Goal: Task Accomplishment & Management: Manage account settings

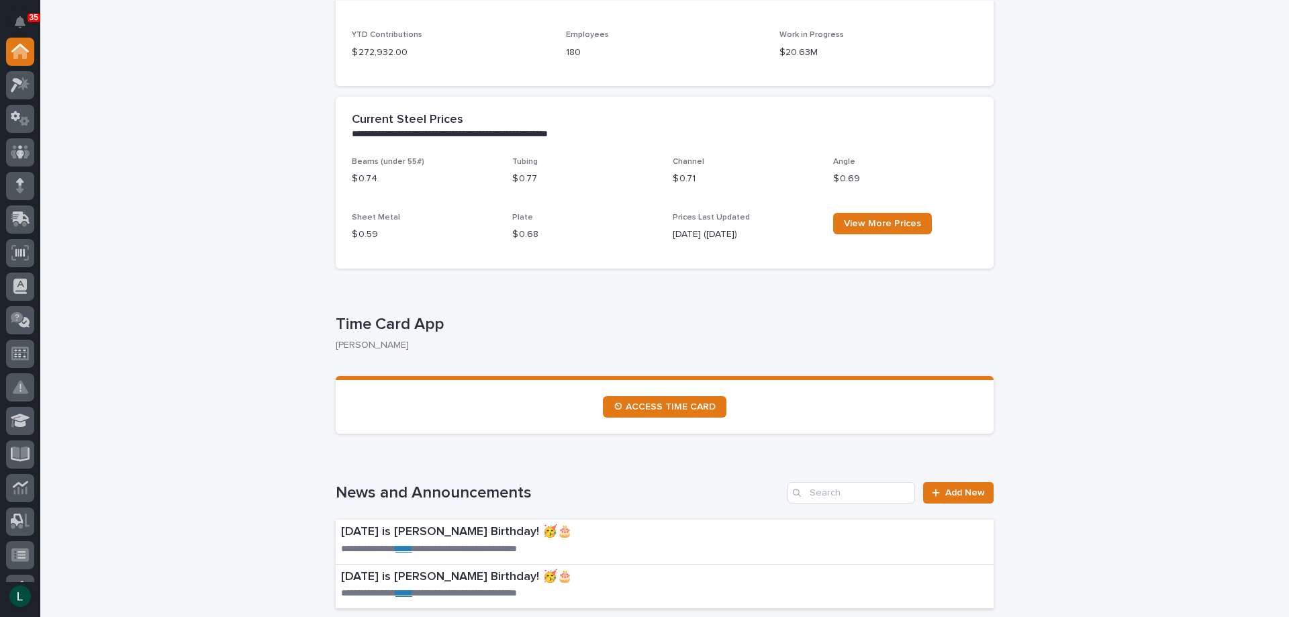
scroll to position [470, 0]
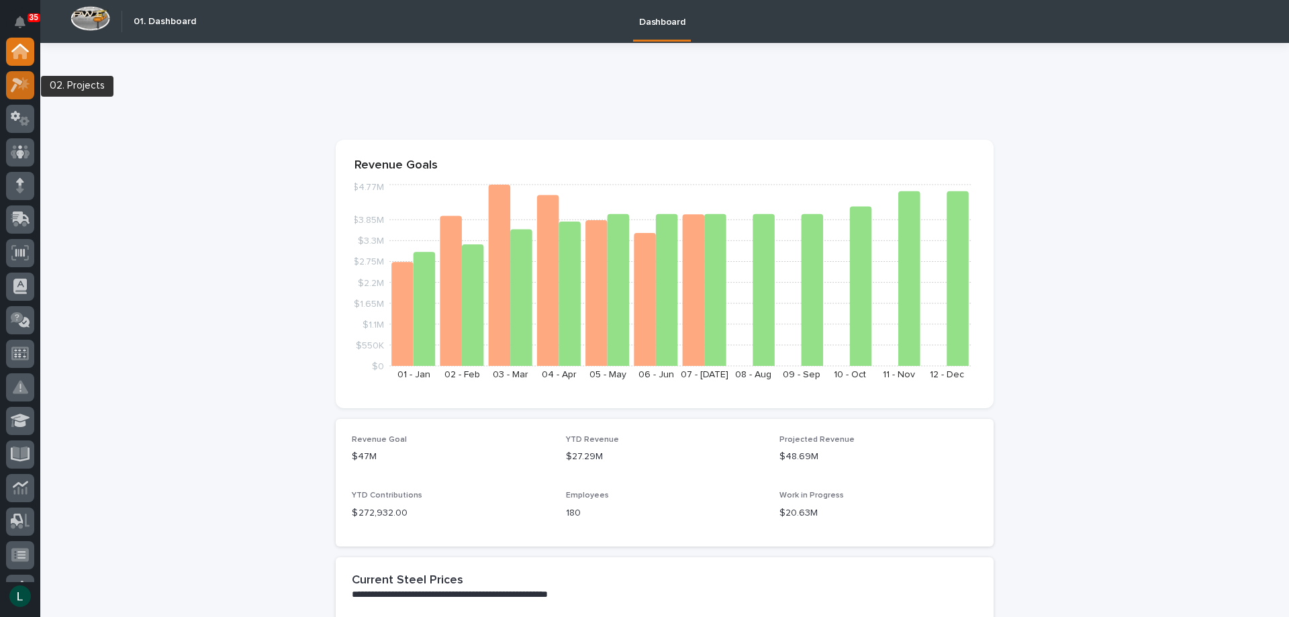
click at [18, 82] on icon at bounding box center [17, 85] width 12 height 15
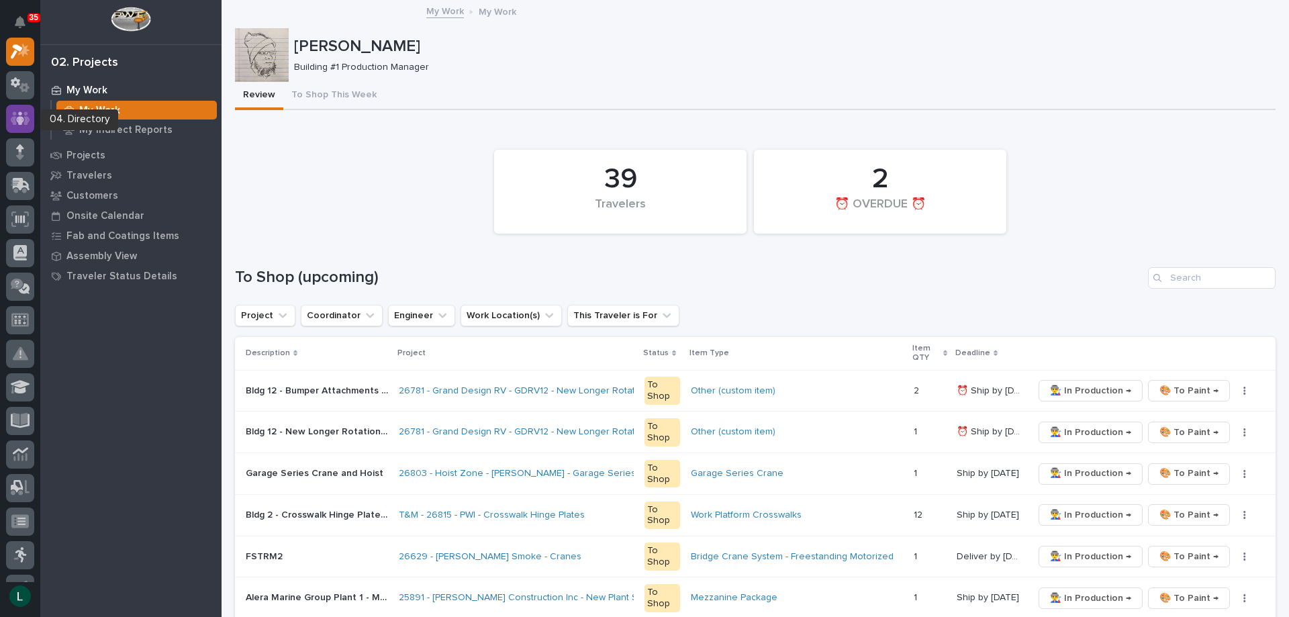
click at [22, 117] on icon at bounding box center [20, 117] width 8 height 13
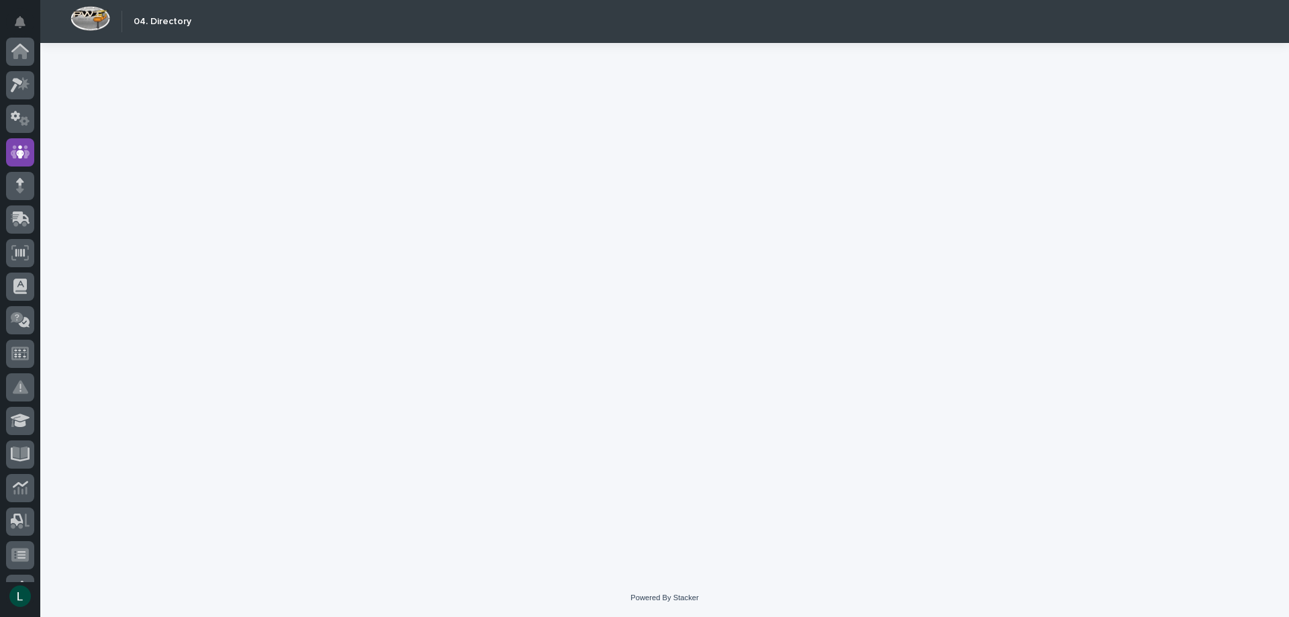
scroll to position [101, 0]
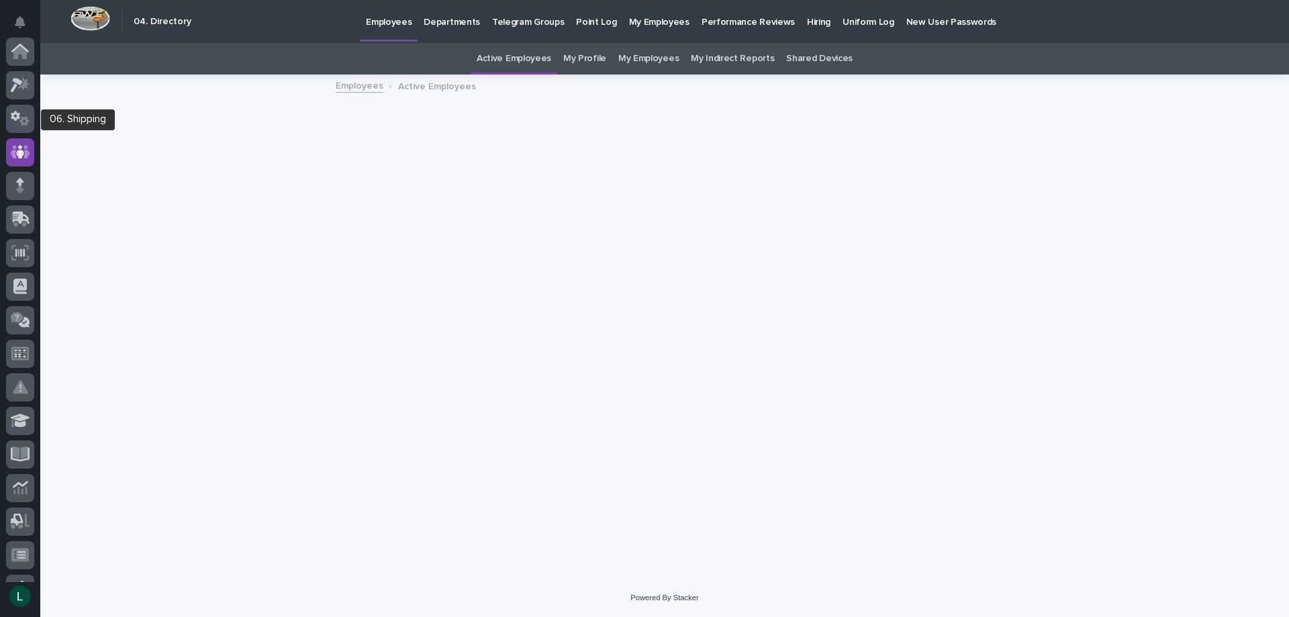
scroll to position [101, 0]
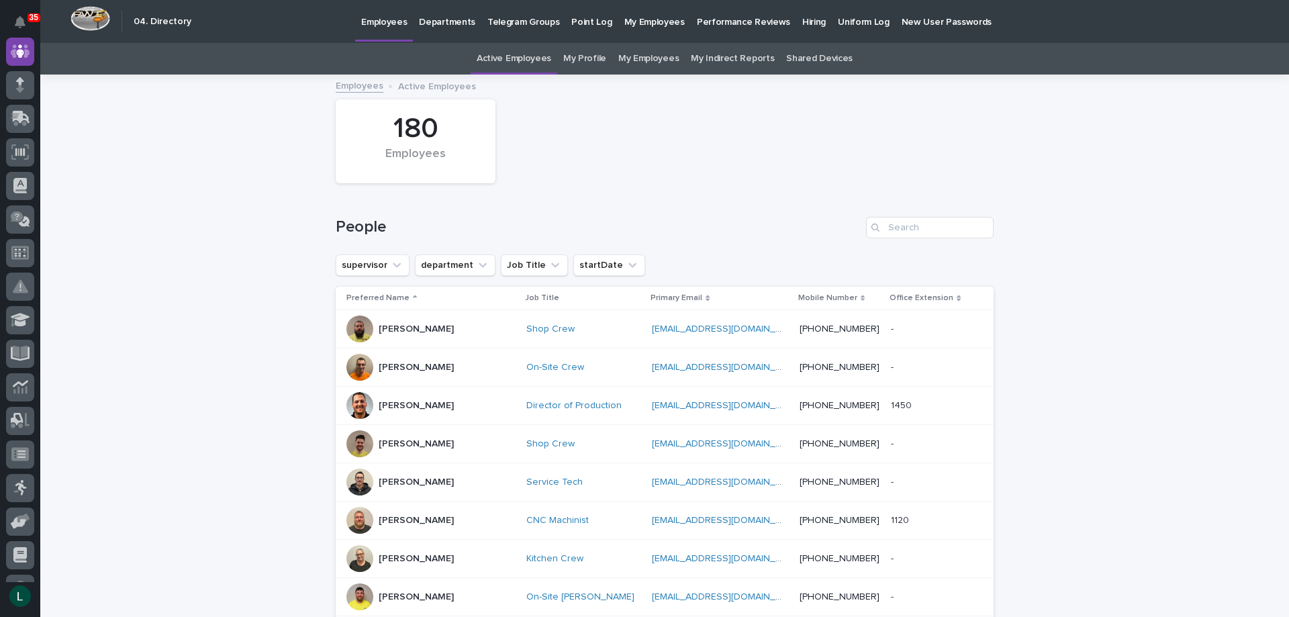
click at [641, 54] on link "My Employees" at bounding box center [648, 59] width 60 height 32
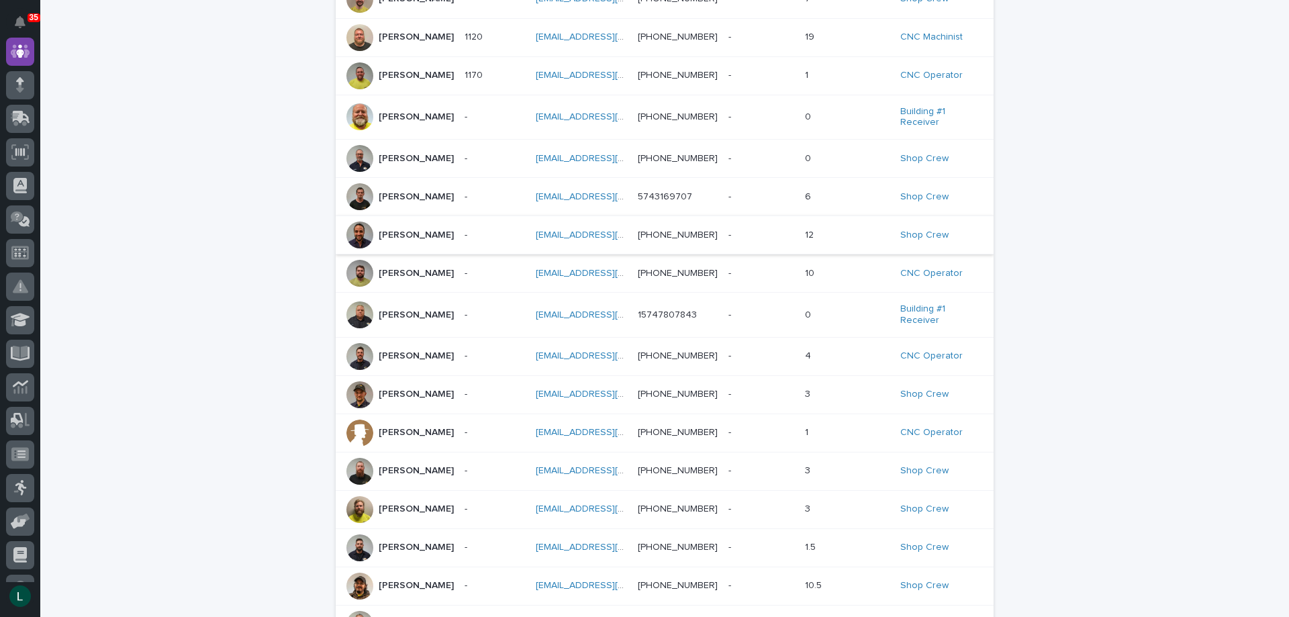
scroll to position [268, 0]
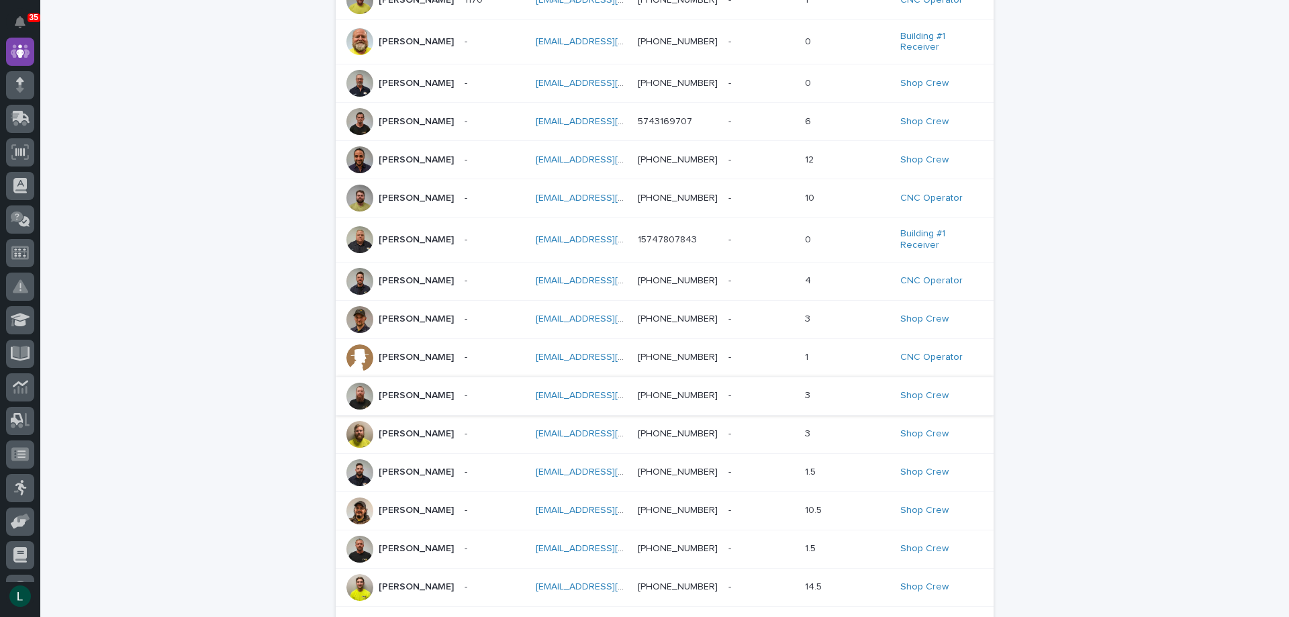
click at [575, 399] on link "[EMAIL_ADDRESS][DOMAIN_NAME]" at bounding box center [612, 395] width 152 height 9
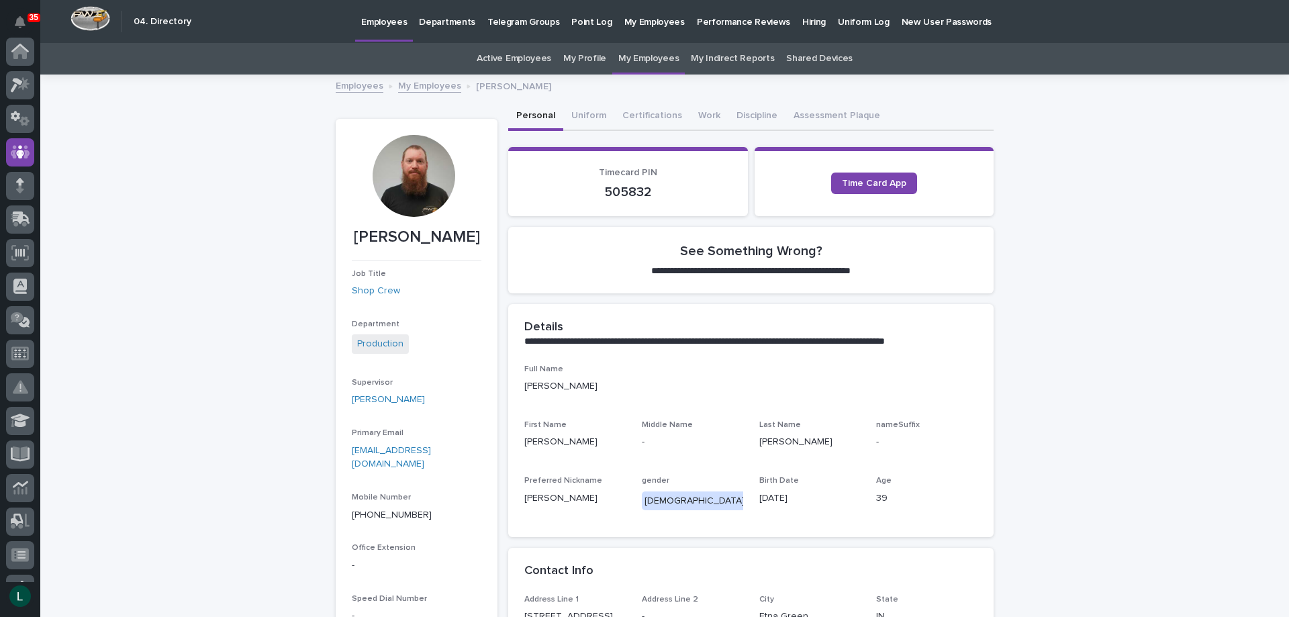
scroll to position [101, 0]
click at [736, 111] on button "Discipline" at bounding box center [756, 117] width 57 height 28
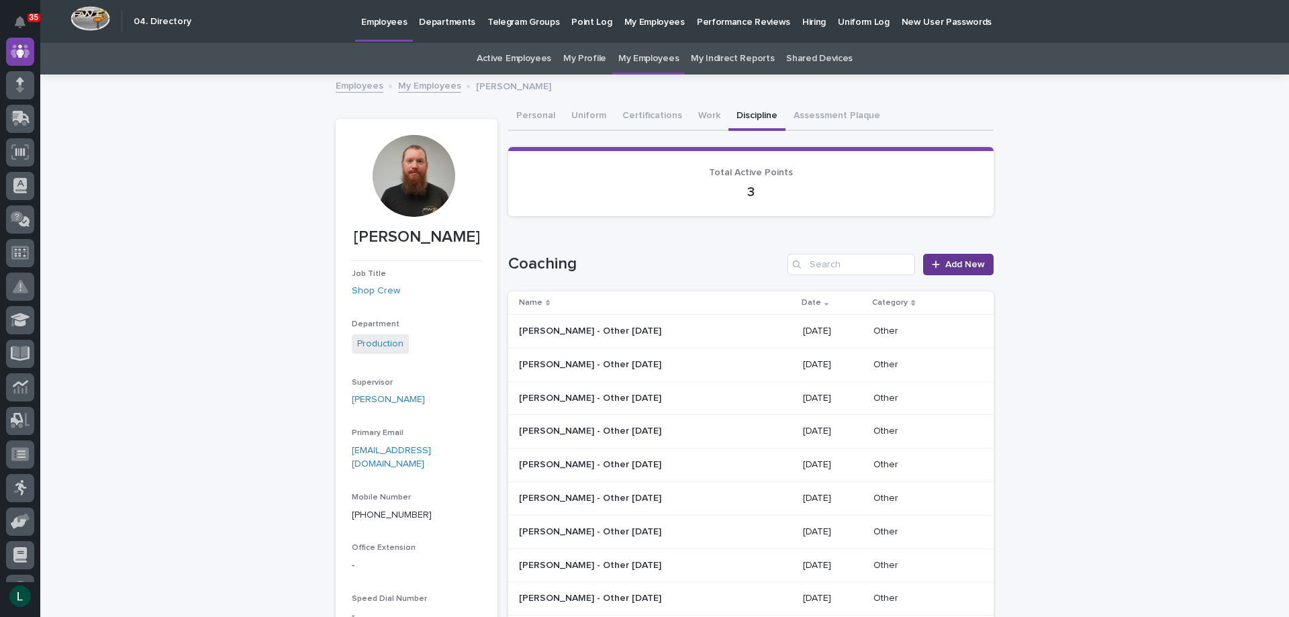
click at [952, 260] on span "Add New" at bounding box center [965, 264] width 40 height 9
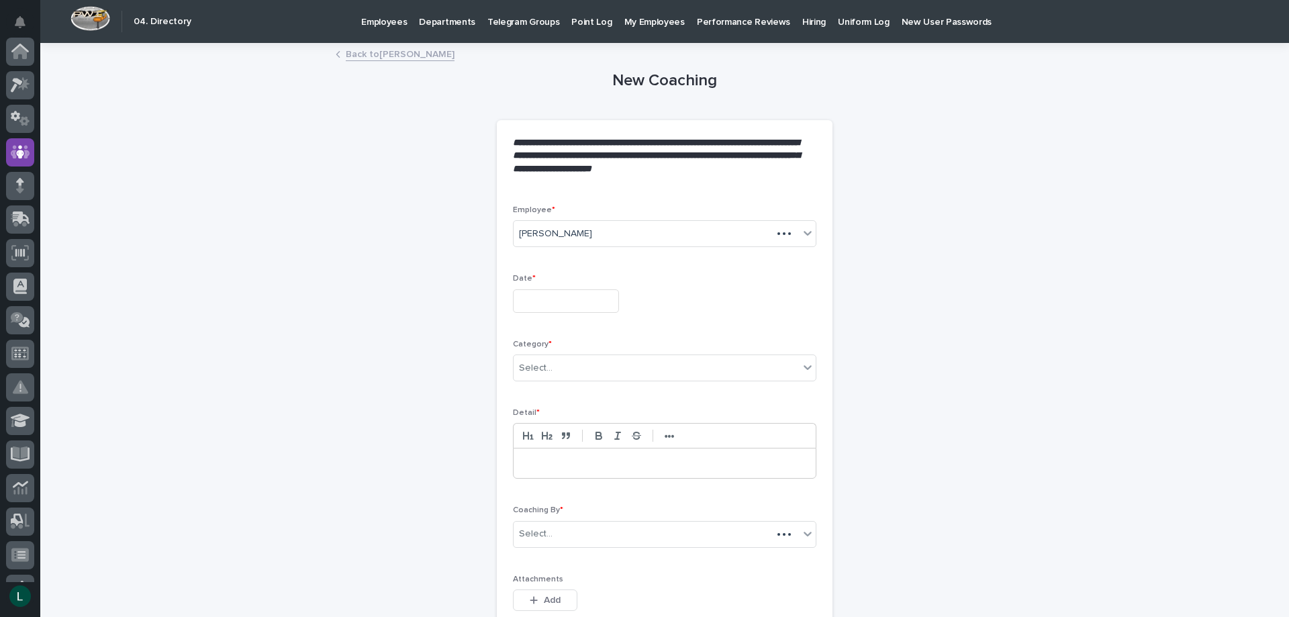
scroll to position [101, 0]
click at [572, 301] on input "text" at bounding box center [566, 300] width 106 height 23
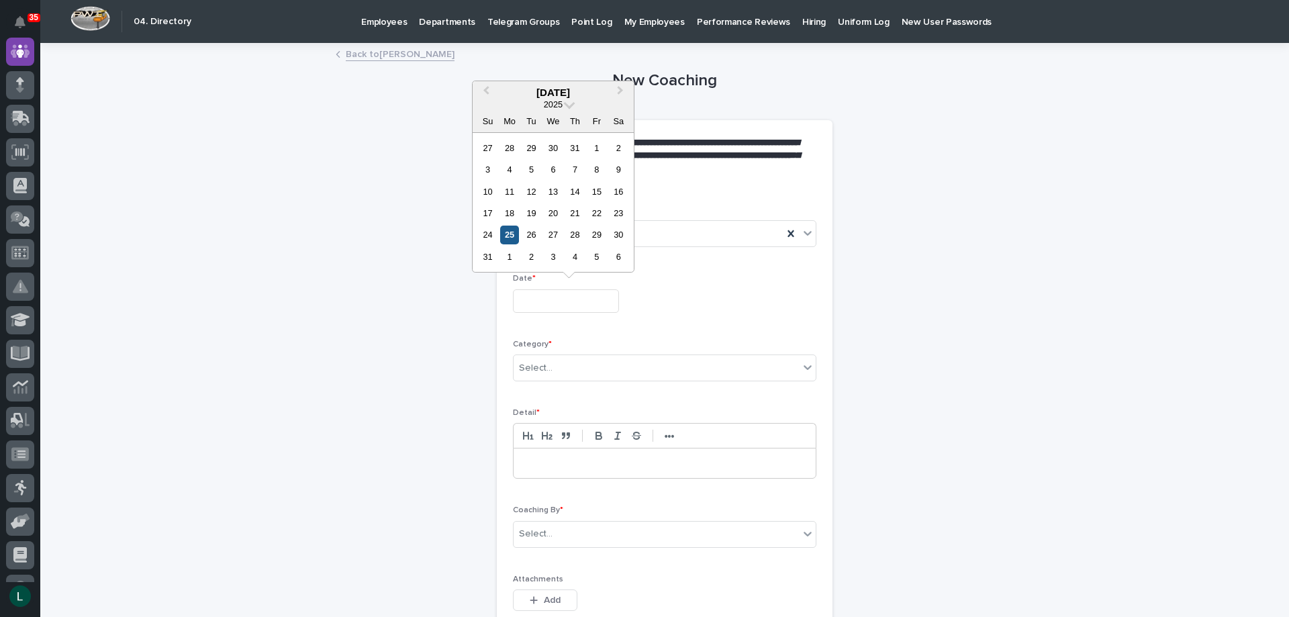
click at [511, 234] on div "25" at bounding box center [509, 235] width 18 height 18
type input "**********"
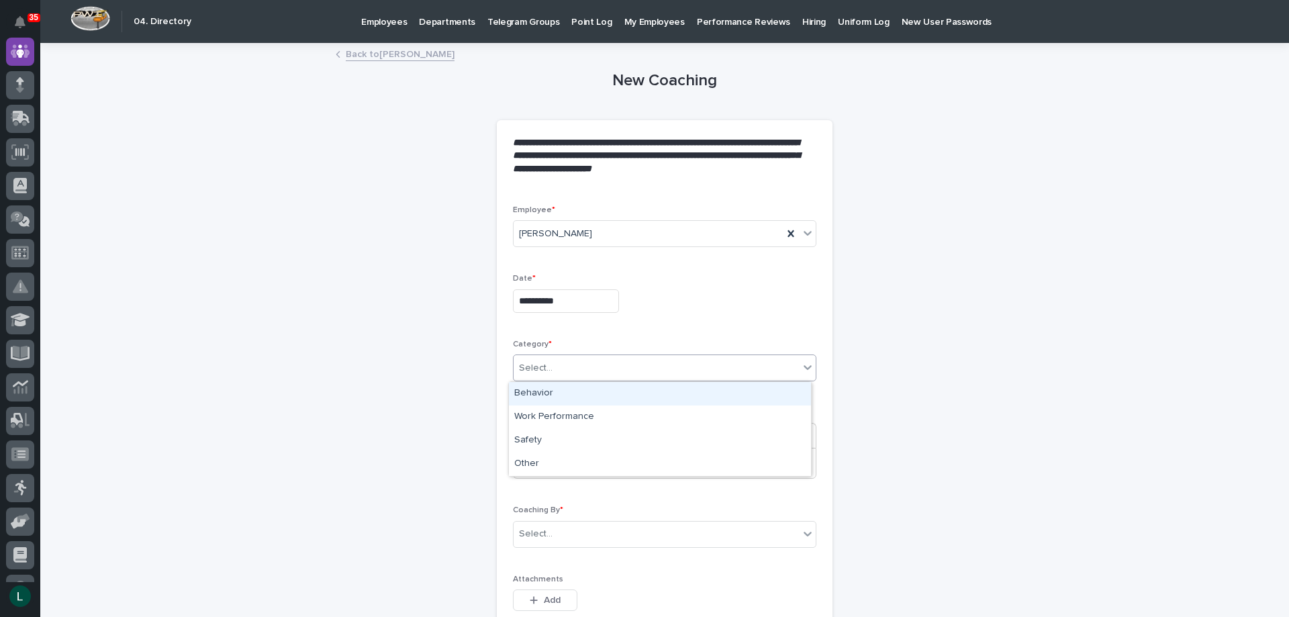
click at [630, 358] on div "Select..." at bounding box center [655, 368] width 285 height 22
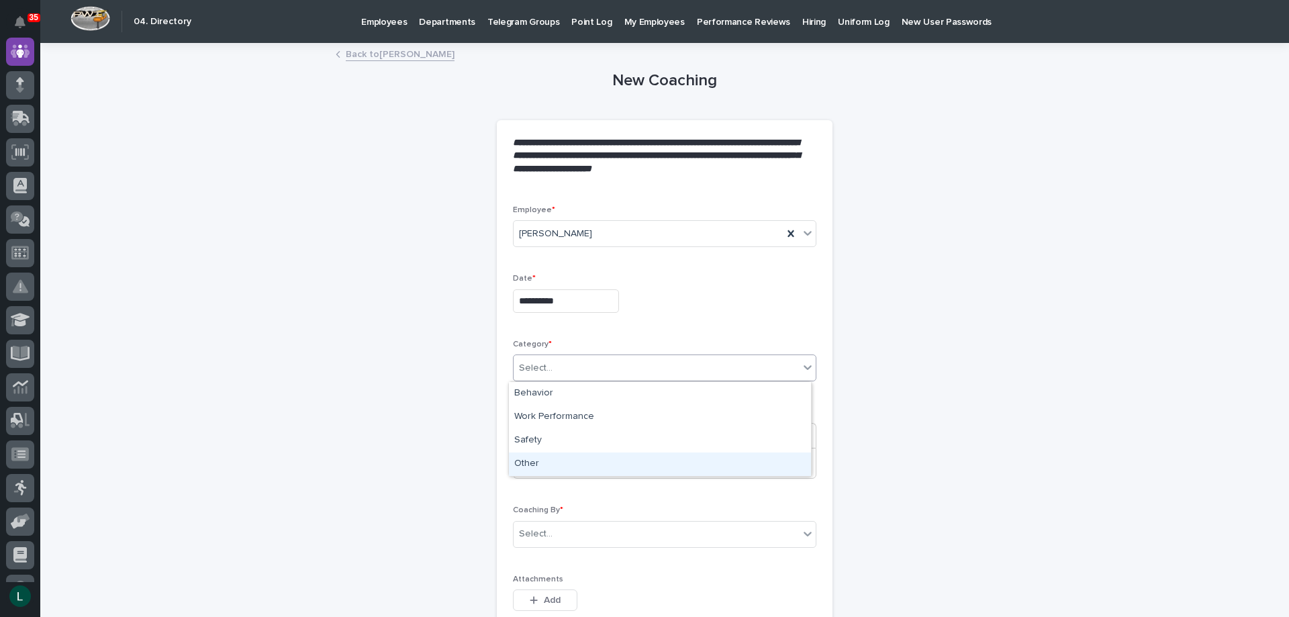
click at [615, 458] on div "Other" at bounding box center [660, 463] width 302 height 23
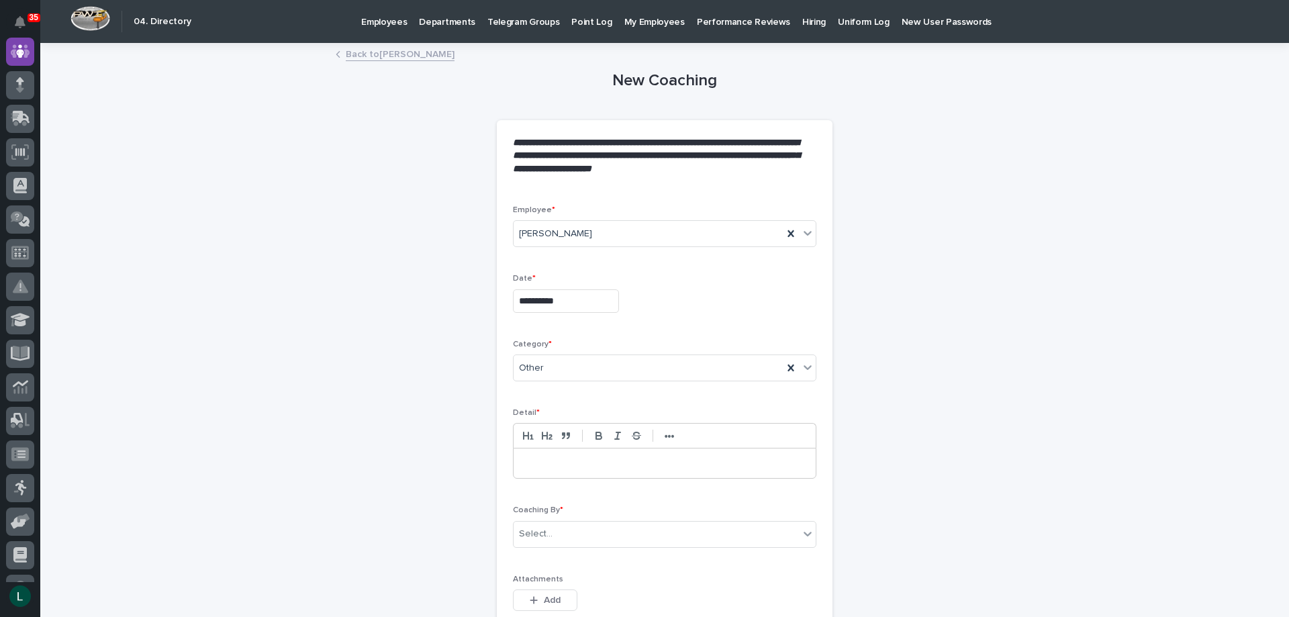
click at [605, 465] on p at bounding box center [664, 462] width 282 height 13
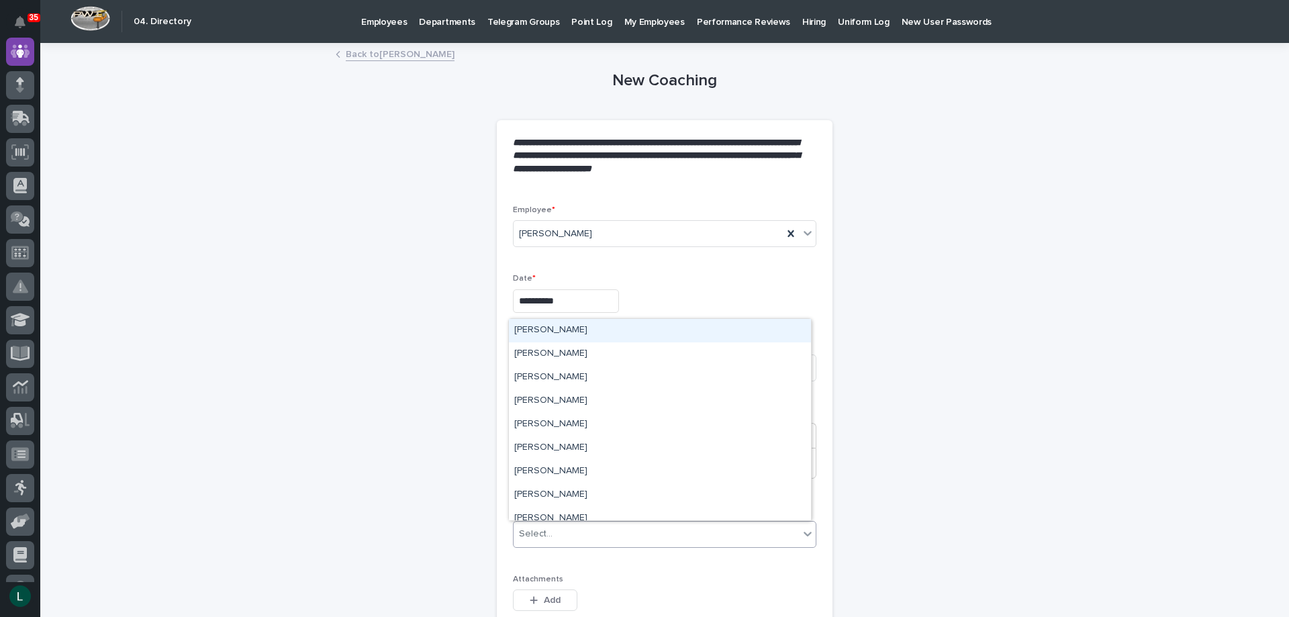
click at [576, 525] on div "Select..." at bounding box center [655, 534] width 285 height 22
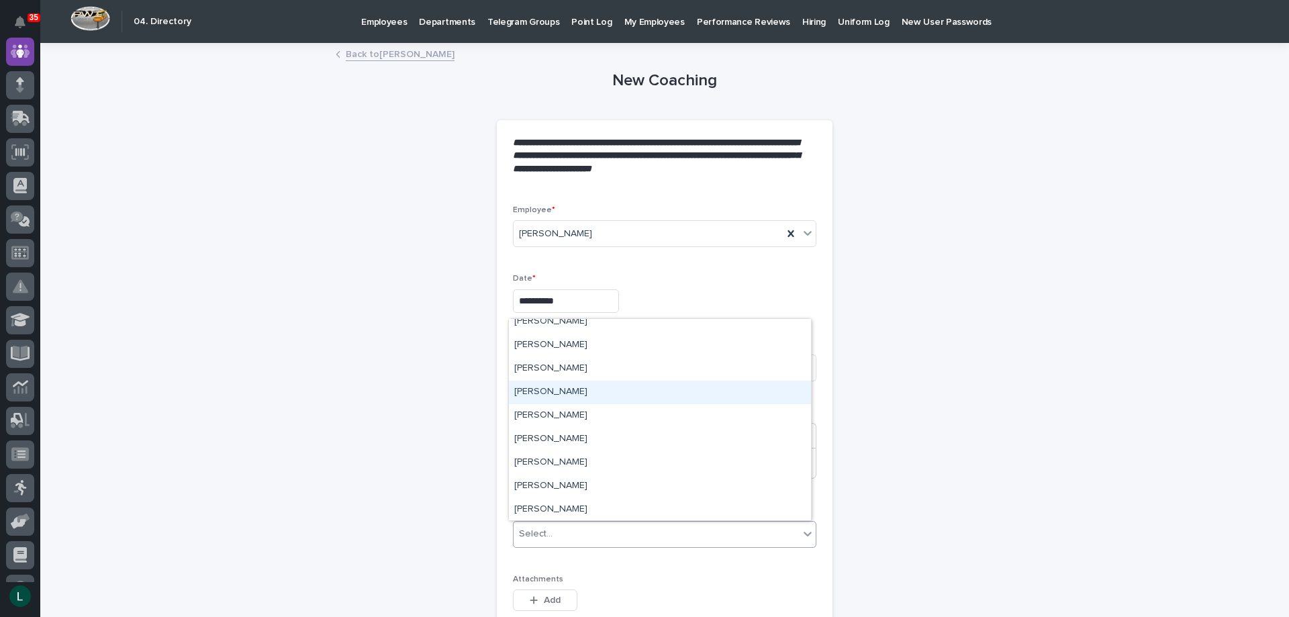
scroll to position [4027, 0]
click at [534, 362] on div "[PERSON_NAME]" at bounding box center [660, 367] width 302 height 23
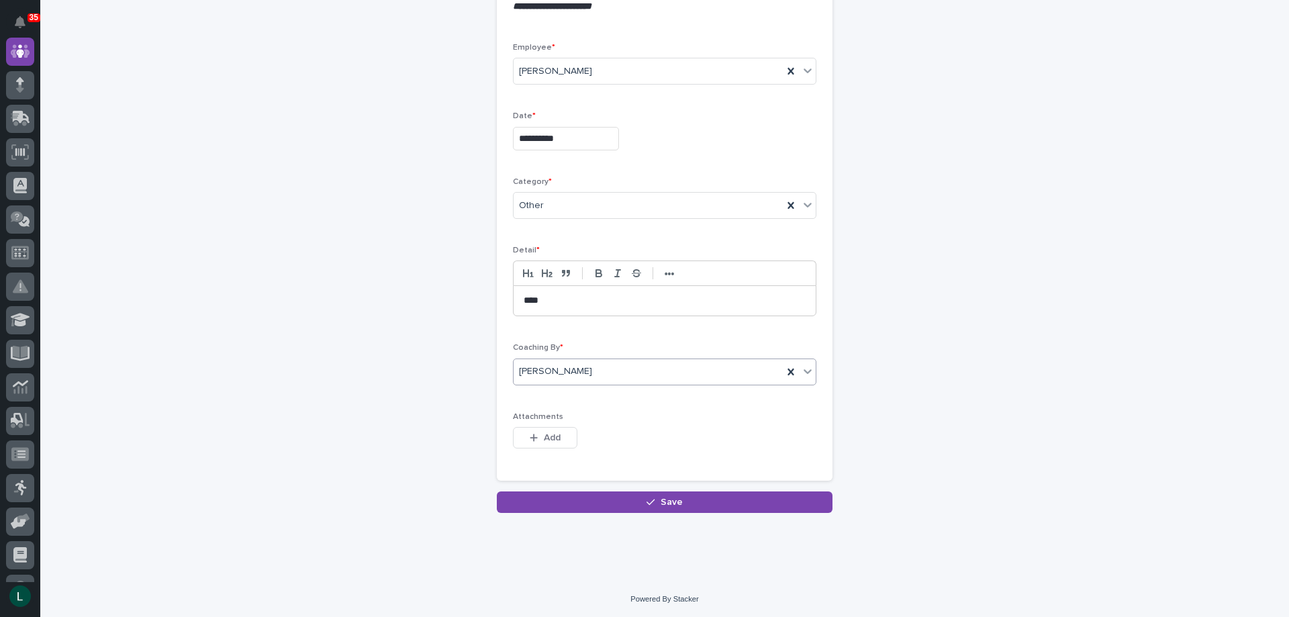
scroll to position [164, 0]
click at [653, 493] on button "Save" at bounding box center [665, 500] width 336 height 21
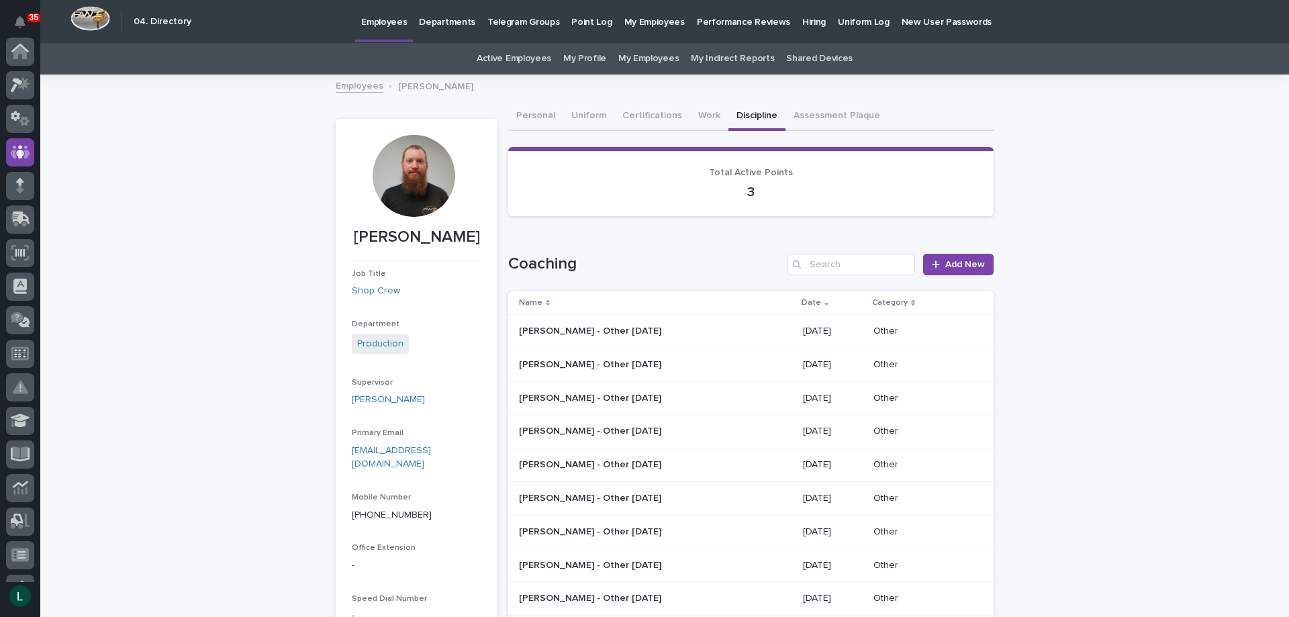
scroll to position [101, 0]
click at [632, 56] on link "My Employees" at bounding box center [648, 59] width 60 height 32
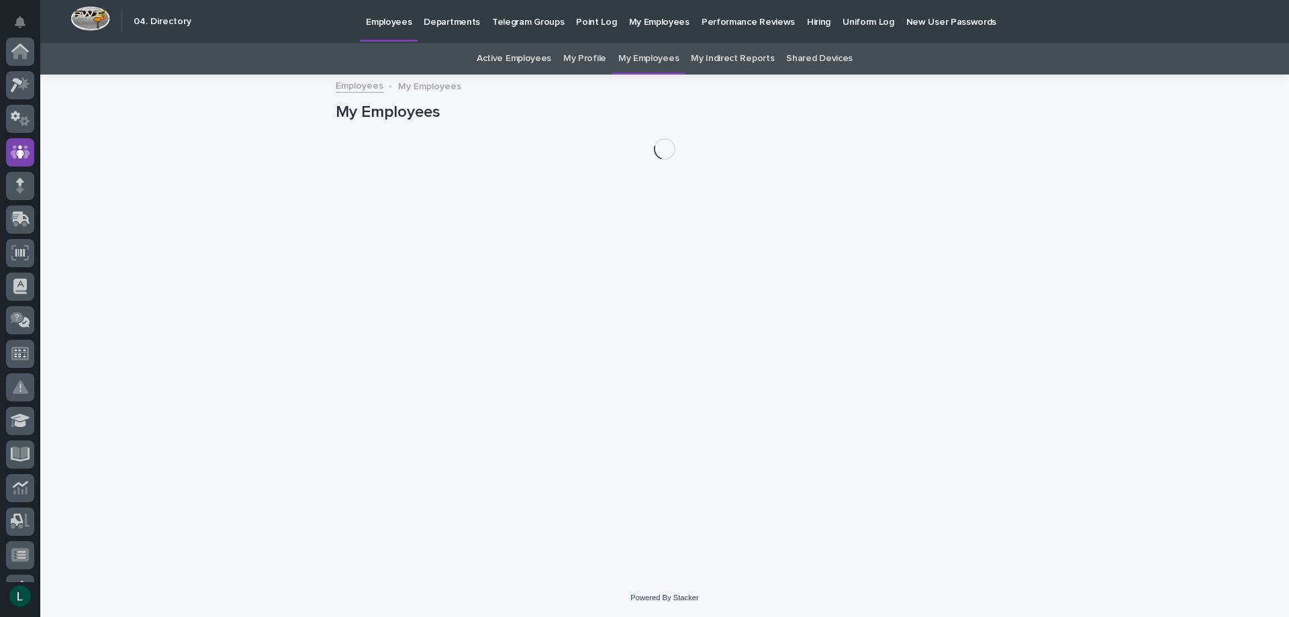
scroll to position [101, 0]
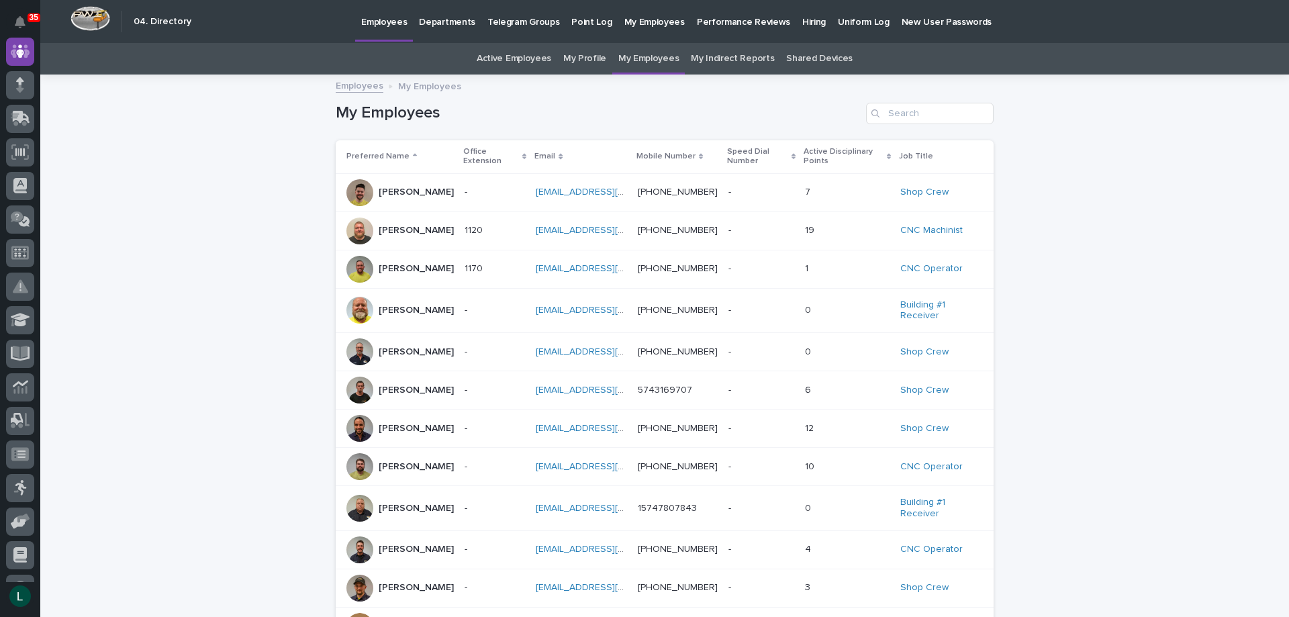
click at [415, 425] on p "[PERSON_NAME]" at bounding box center [416, 428] width 75 height 11
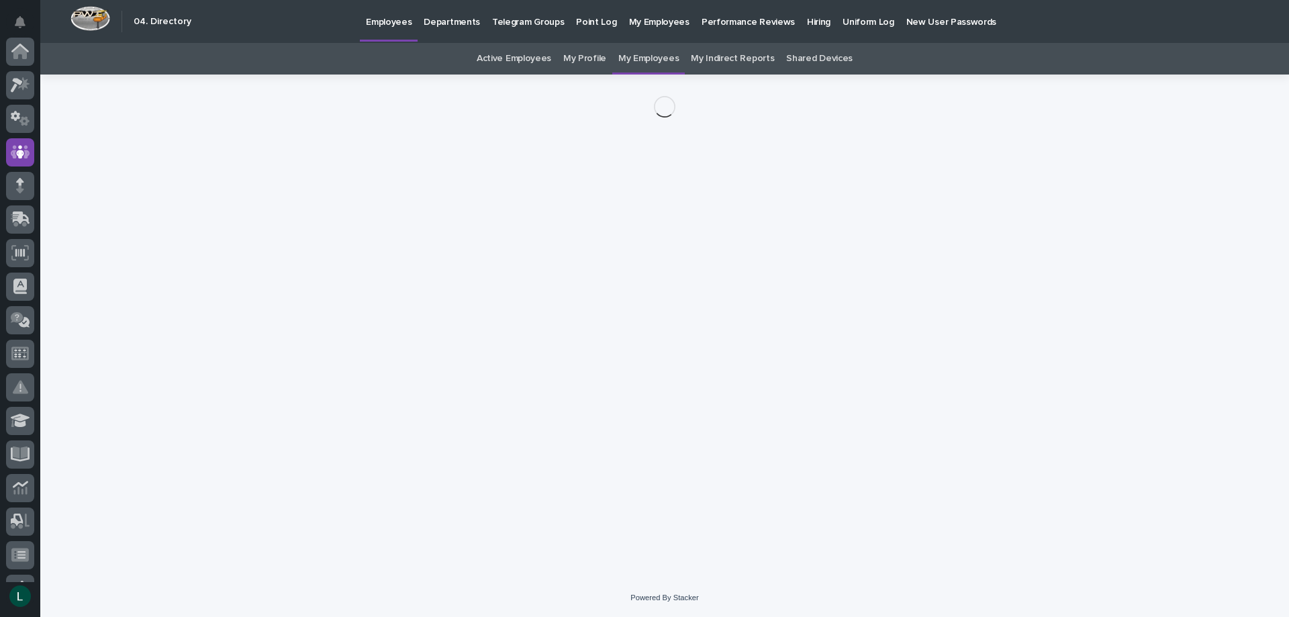
scroll to position [101, 0]
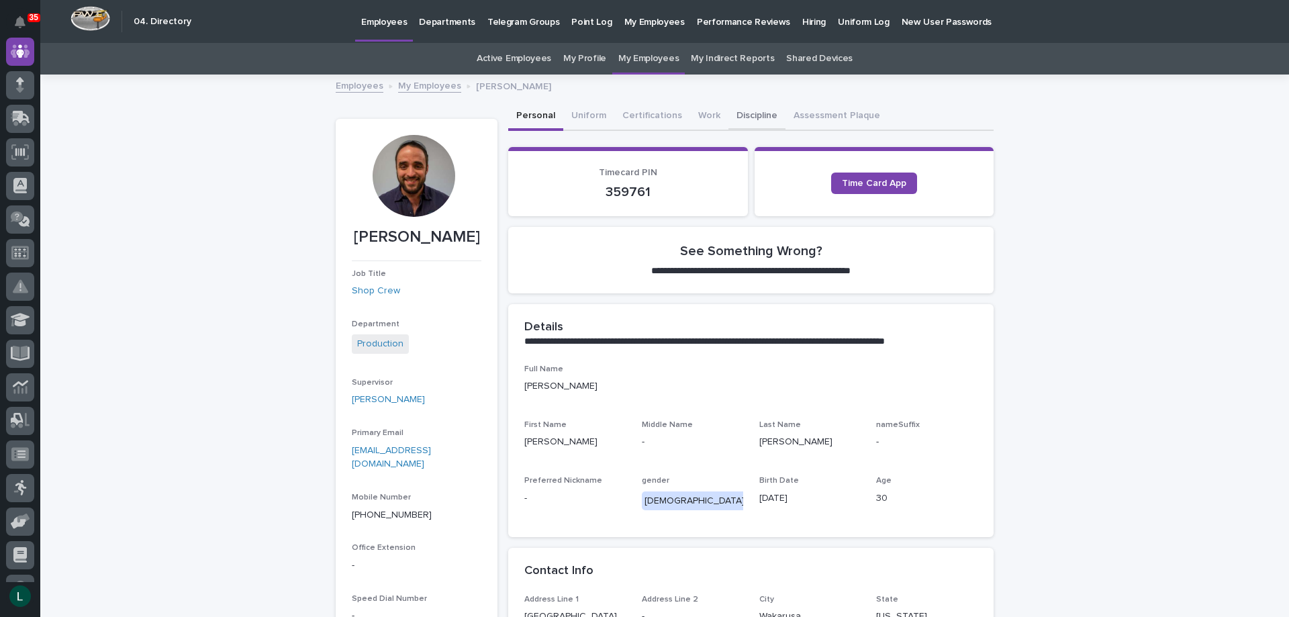
click at [740, 115] on button "Discipline" at bounding box center [756, 117] width 57 height 28
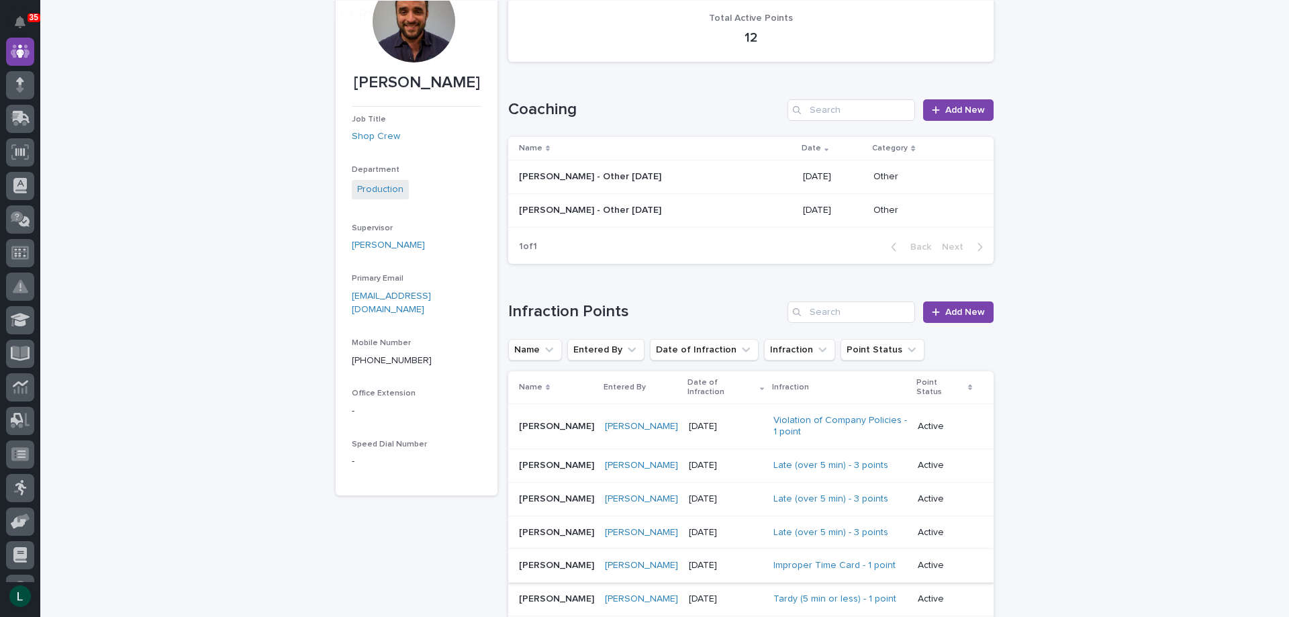
scroll to position [201, 0]
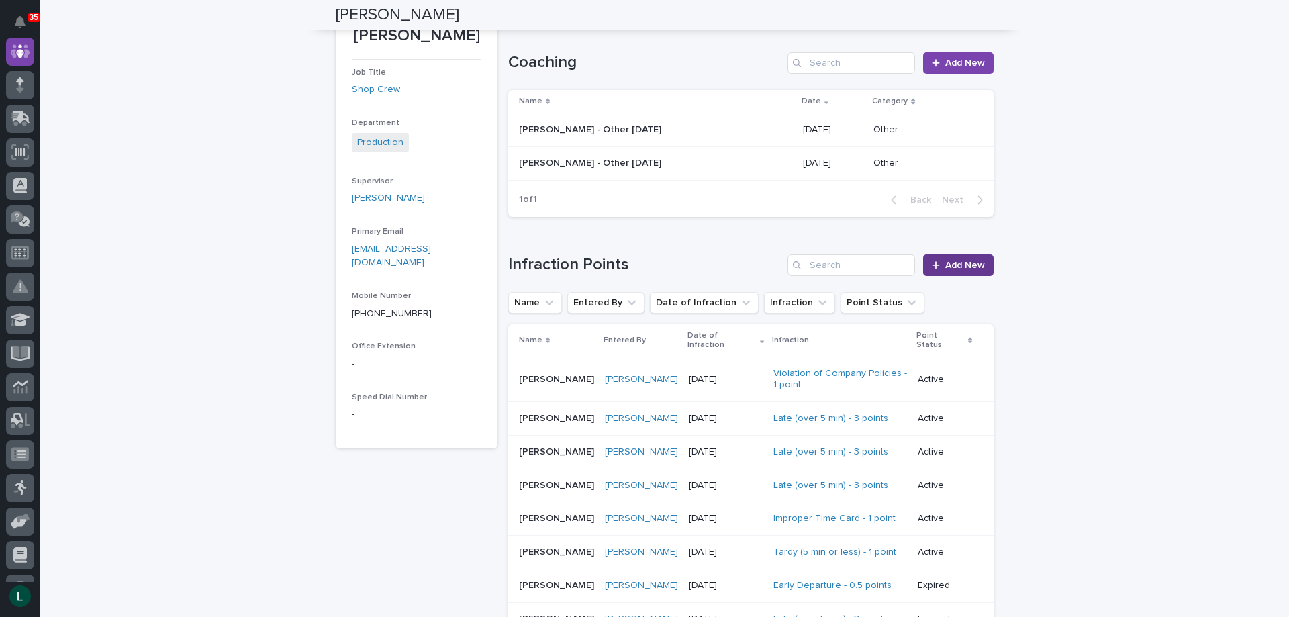
click at [952, 266] on span "Add New" at bounding box center [965, 264] width 40 height 9
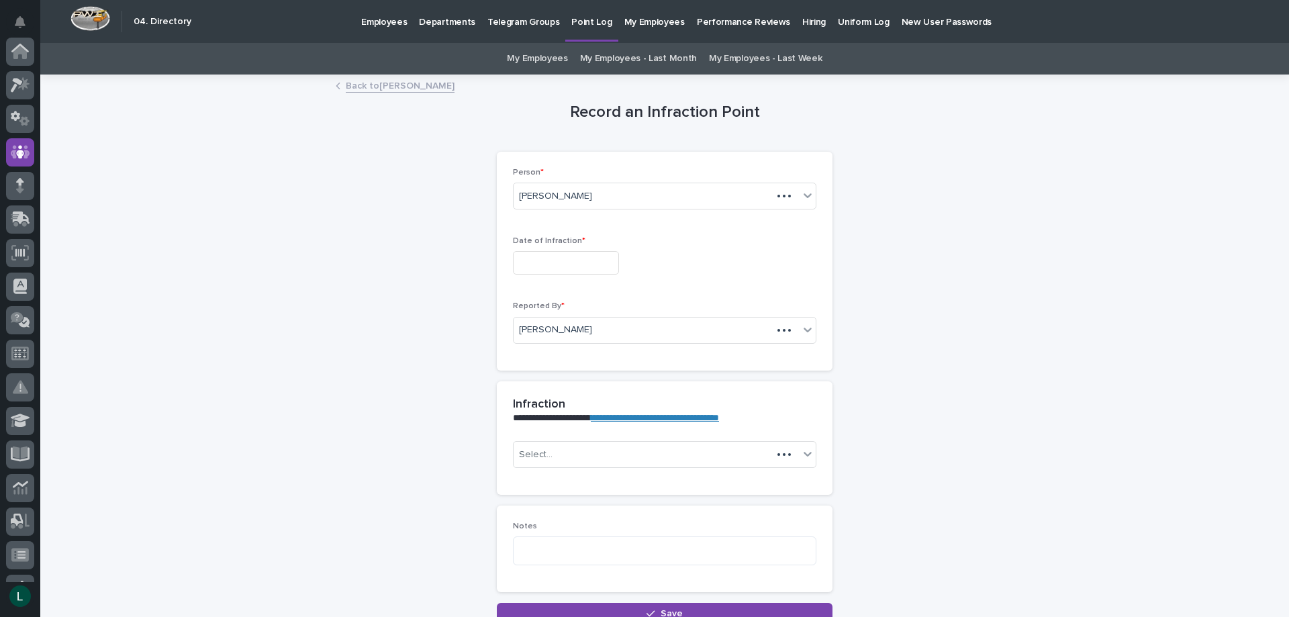
scroll to position [101, 0]
click at [346, 81] on link "Back to [PERSON_NAME]" at bounding box center [400, 84] width 109 height 15
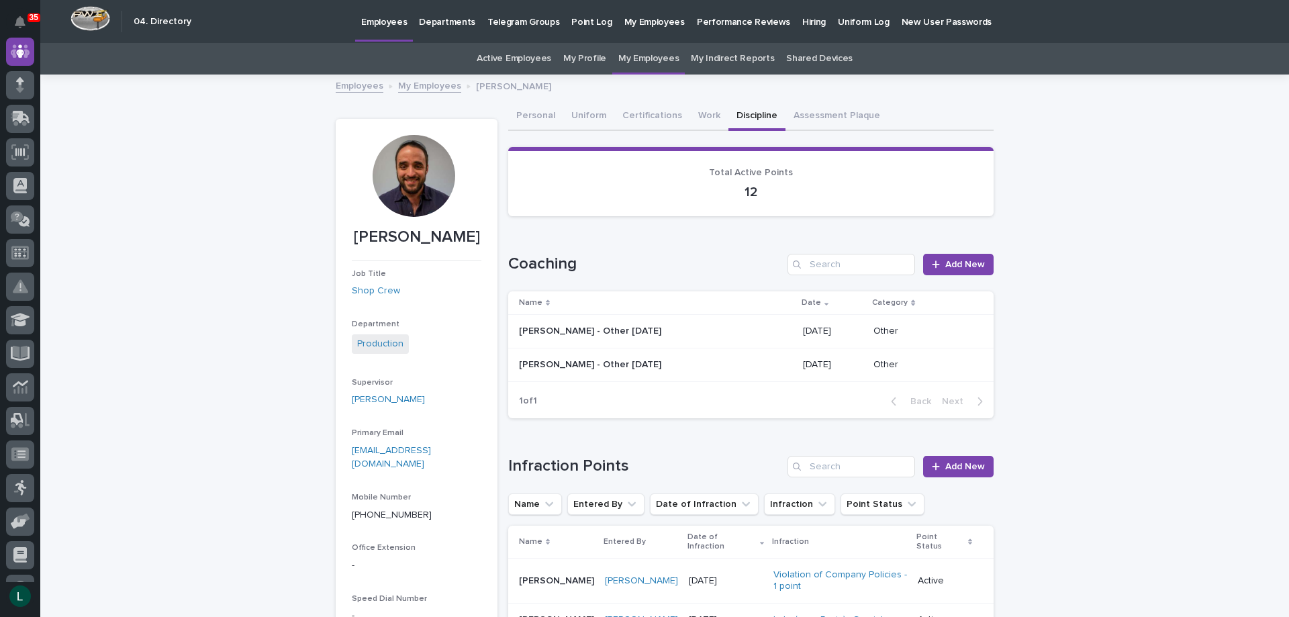
click at [409, 89] on link "My Employees" at bounding box center [429, 84] width 63 height 15
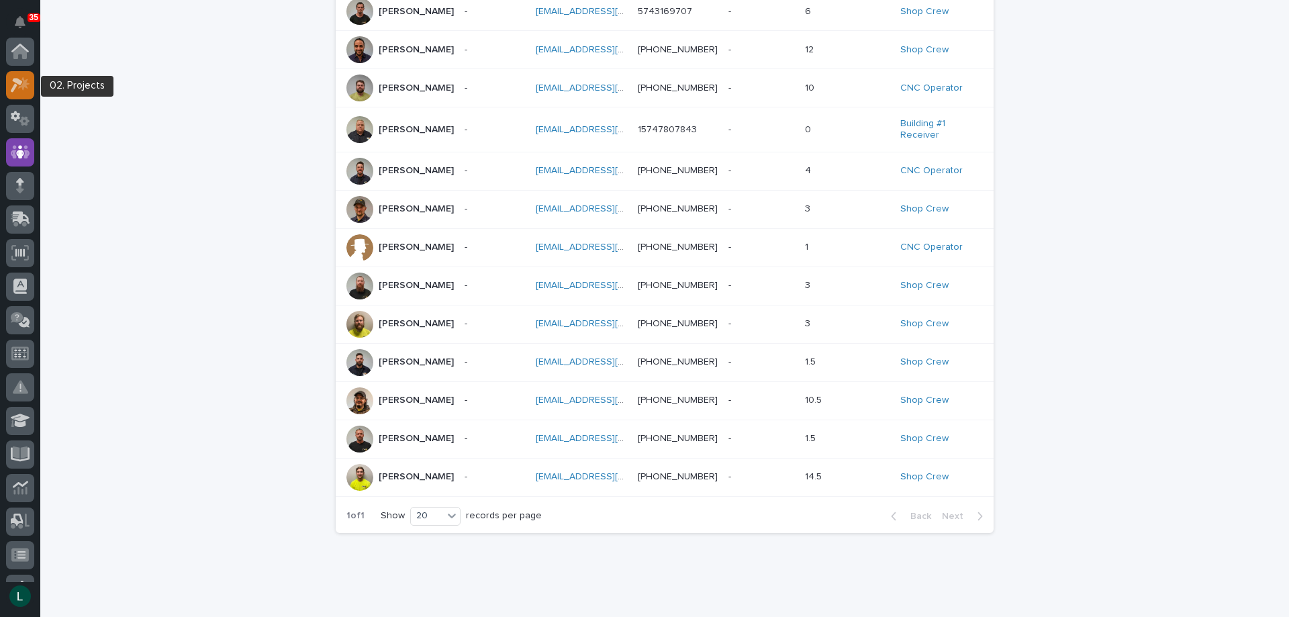
click at [23, 85] on icon at bounding box center [23, 83] width 11 height 13
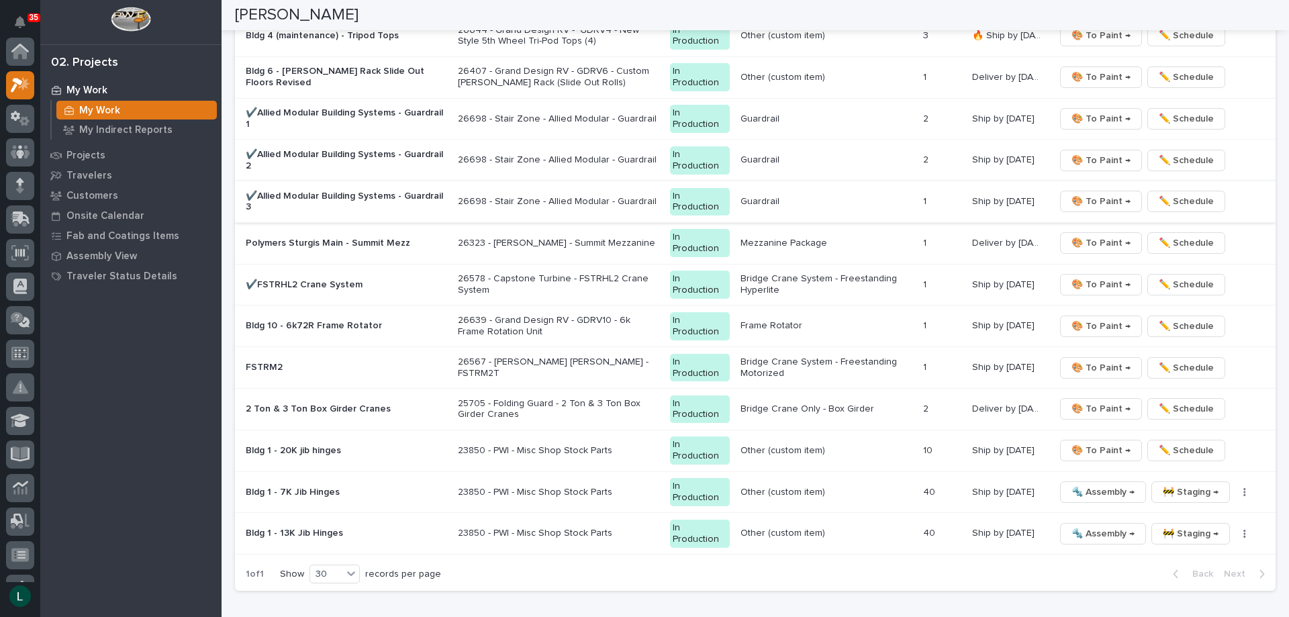
scroll to position [1409, 0]
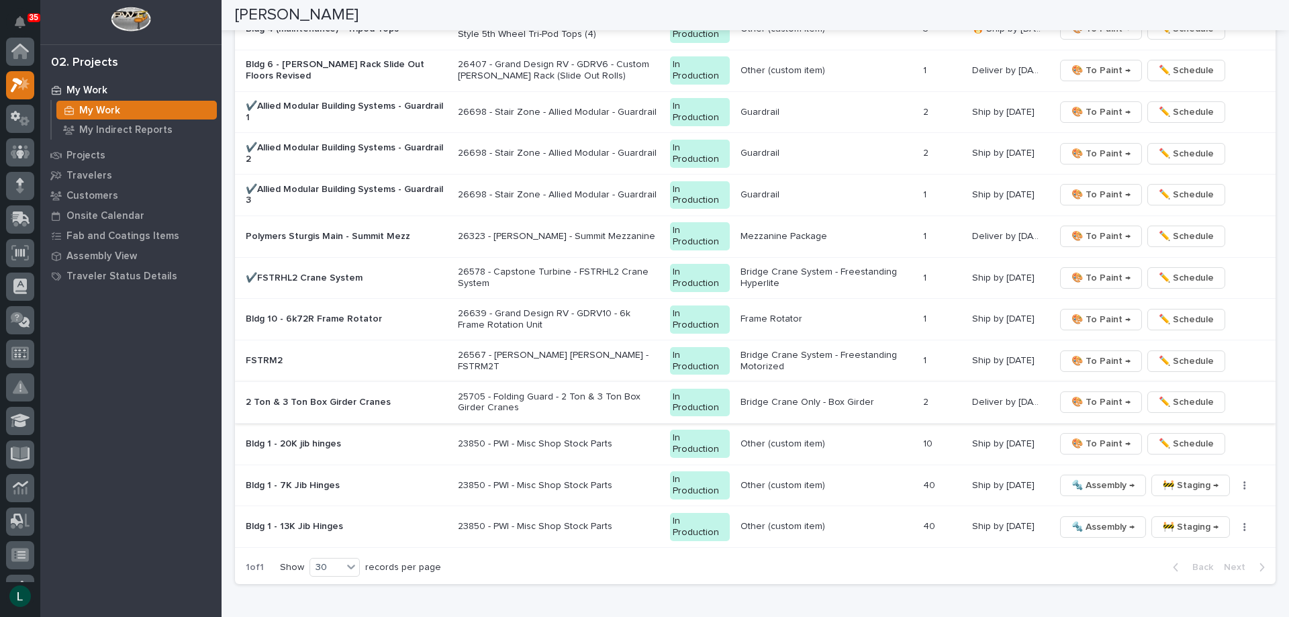
click at [1101, 397] on span "🎨 To Paint →" at bounding box center [1100, 402] width 59 height 16
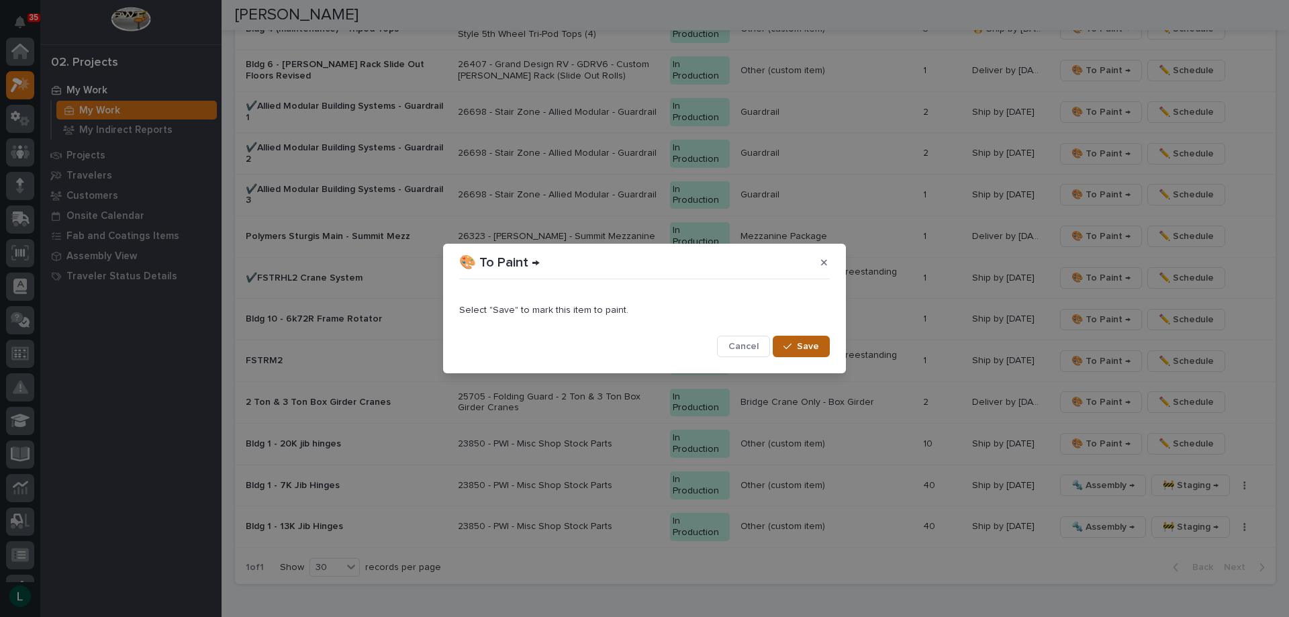
click at [807, 343] on span "Save" at bounding box center [808, 346] width 22 height 12
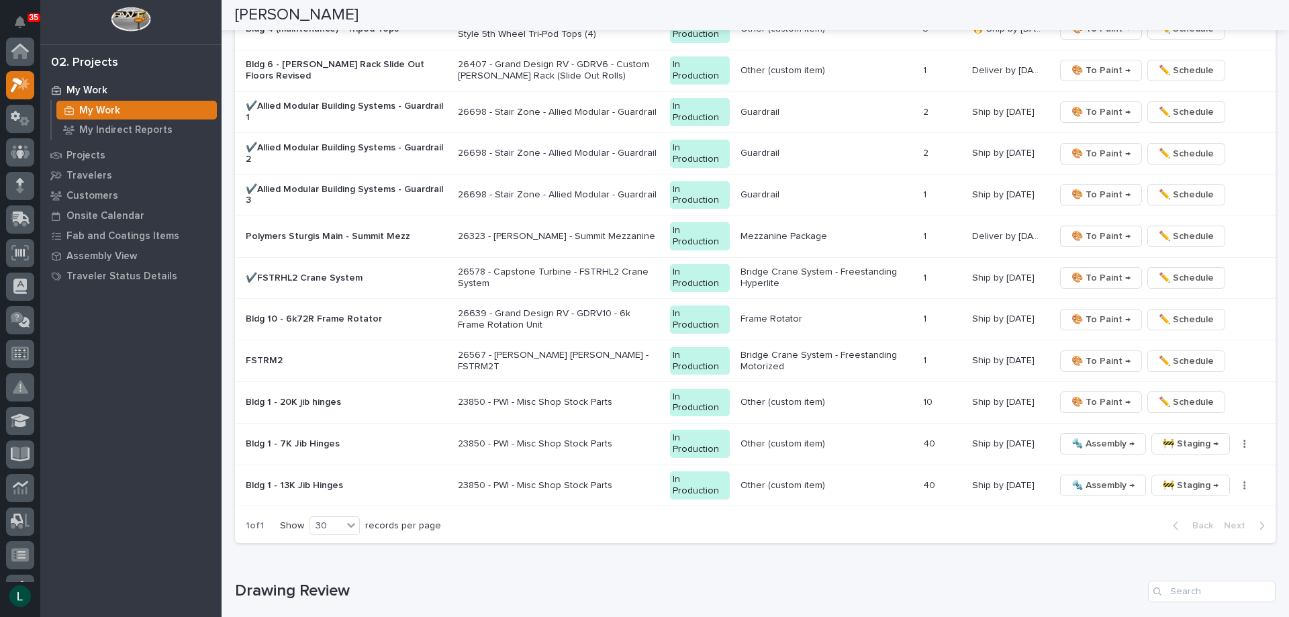
scroll to position [1389, 0]
